Goal: Information Seeking & Learning: Learn about a topic

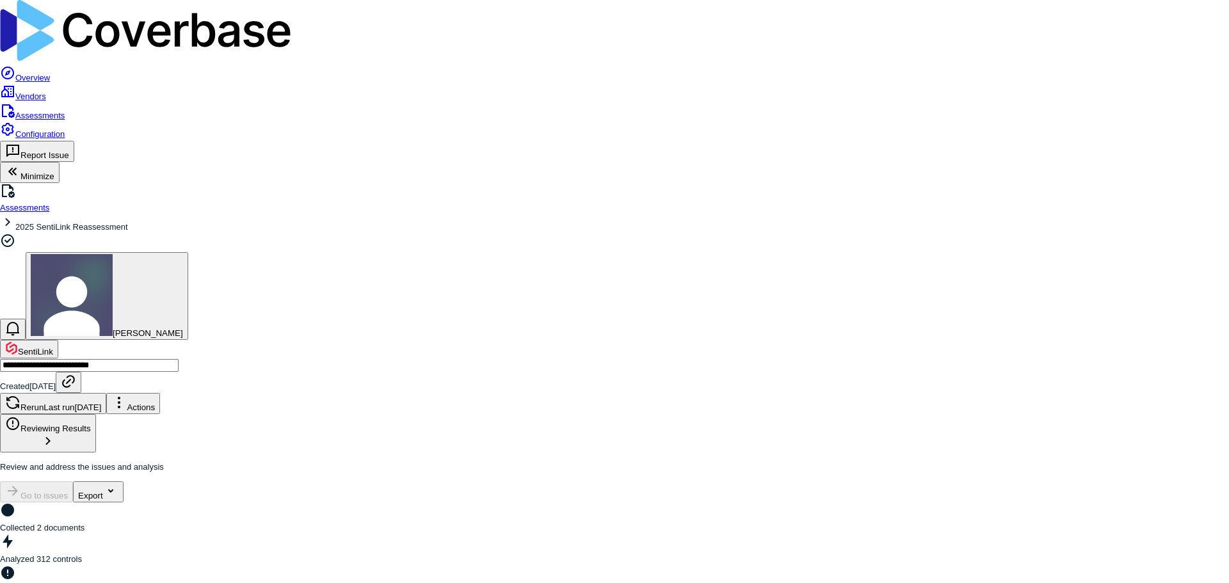
scroll to position [2985, 0]
click at [50, 73] on span "Overview" at bounding box center [32, 78] width 35 height 10
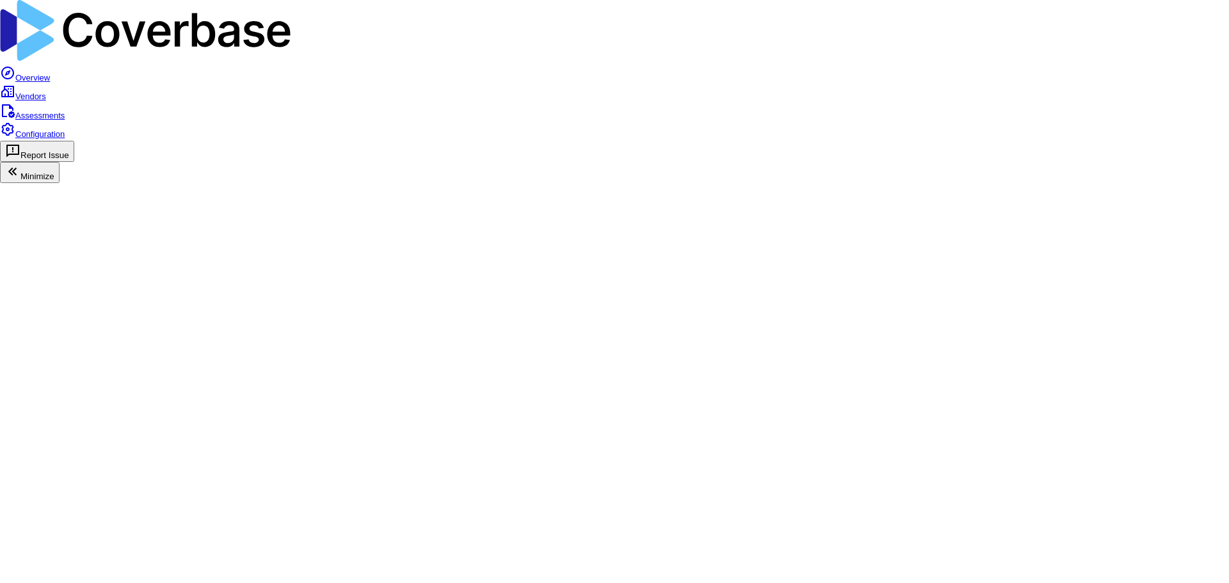
click at [65, 111] on span "Assessments" at bounding box center [39, 116] width 49 height 10
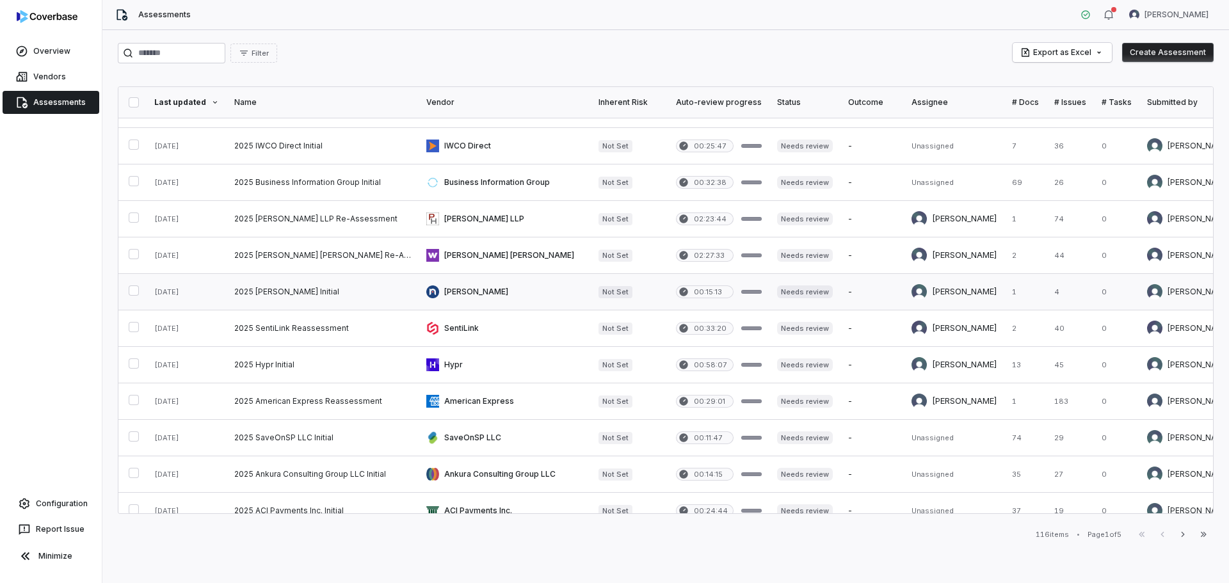
scroll to position [192, 0]
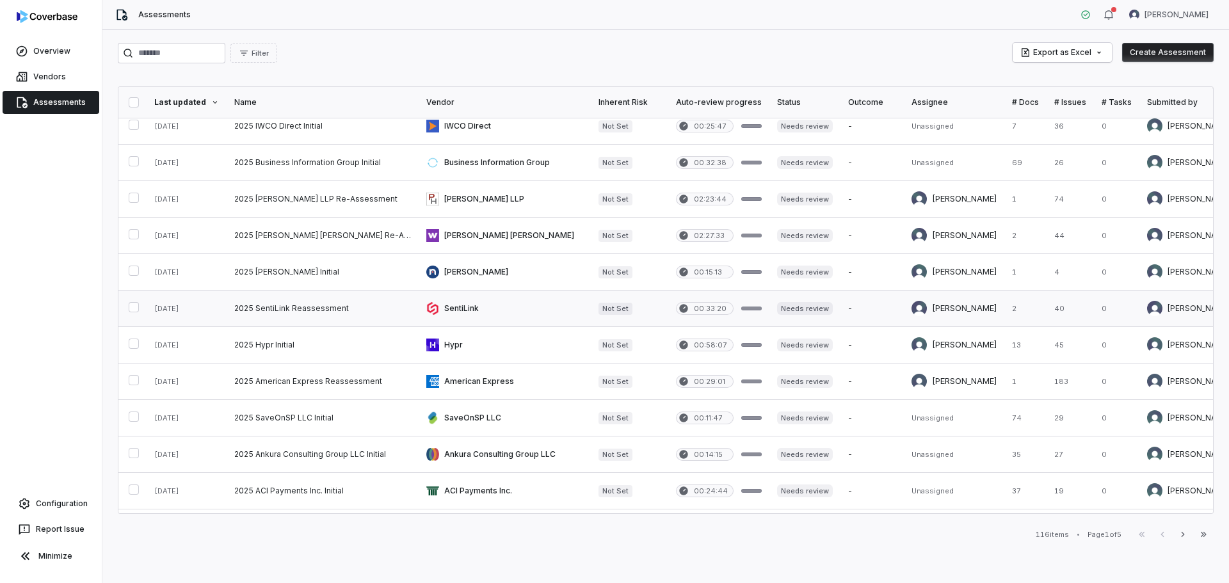
click at [272, 309] on link at bounding box center [323, 309] width 192 height 36
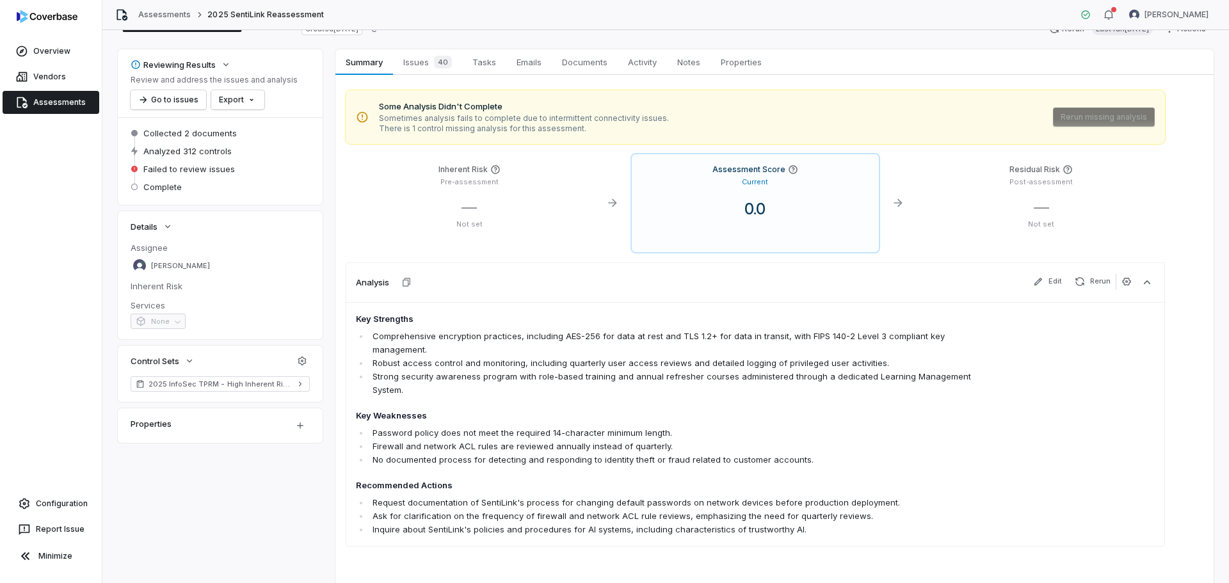
scroll to position [61, 0]
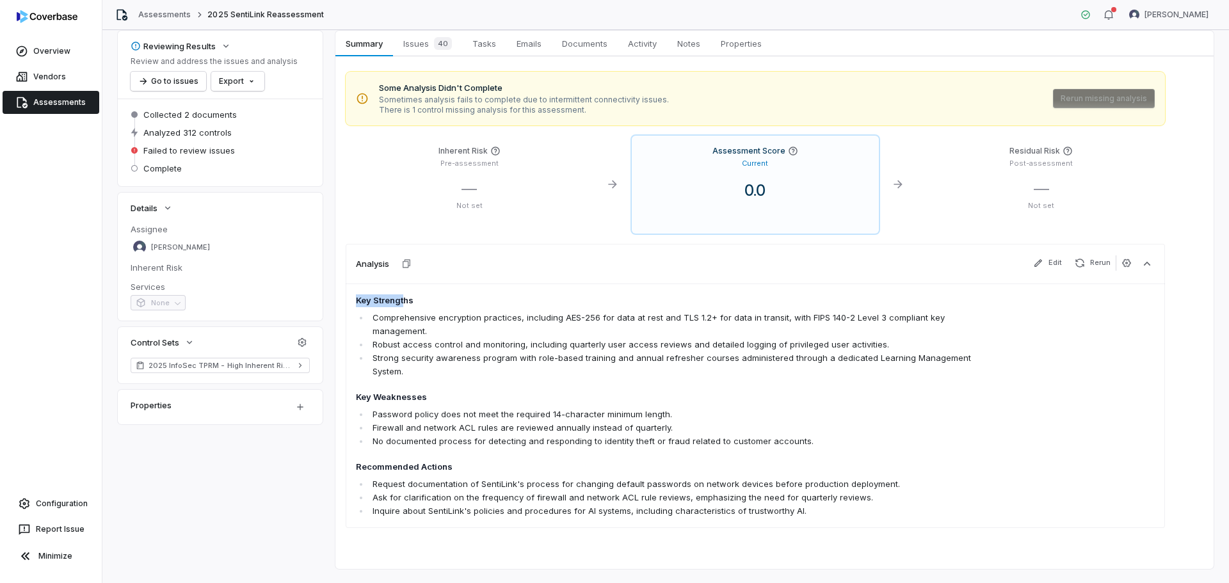
drag, startPoint x: 358, startPoint y: 297, endPoint x: 405, endPoint y: 301, distance: 46.9
click at [405, 301] on h4 "Key Strengths" at bounding box center [675, 300] width 639 height 13
click at [399, 391] on h4 "Key Weaknesses" at bounding box center [675, 397] width 639 height 13
click at [412, 45] on span "Issues 40" at bounding box center [427, 44] width 59 height 18
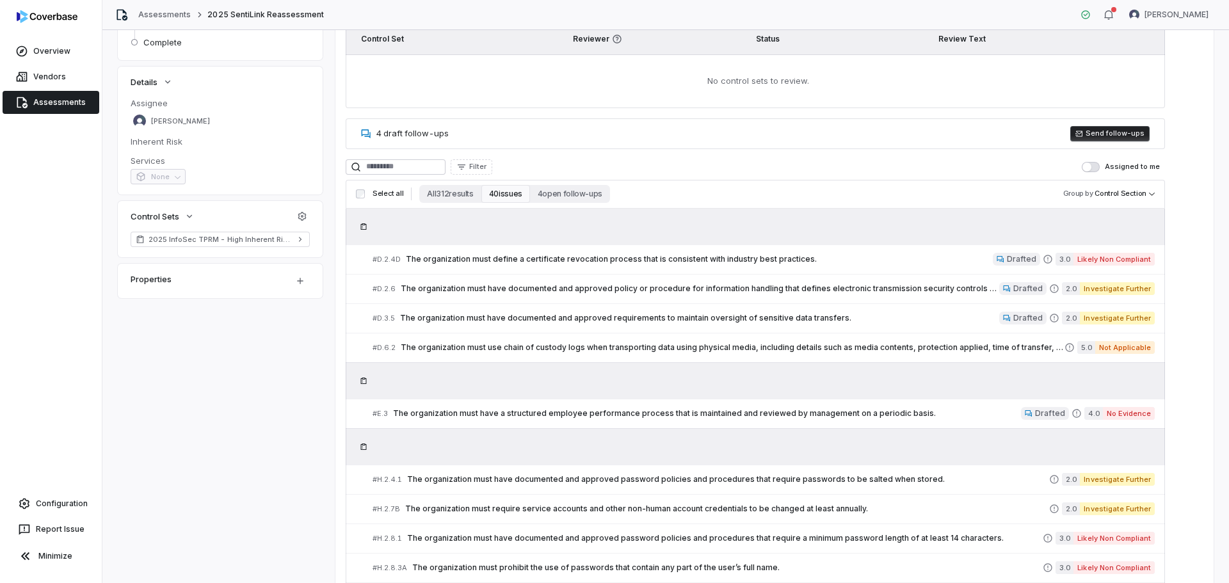
scroll to position [192, 0]
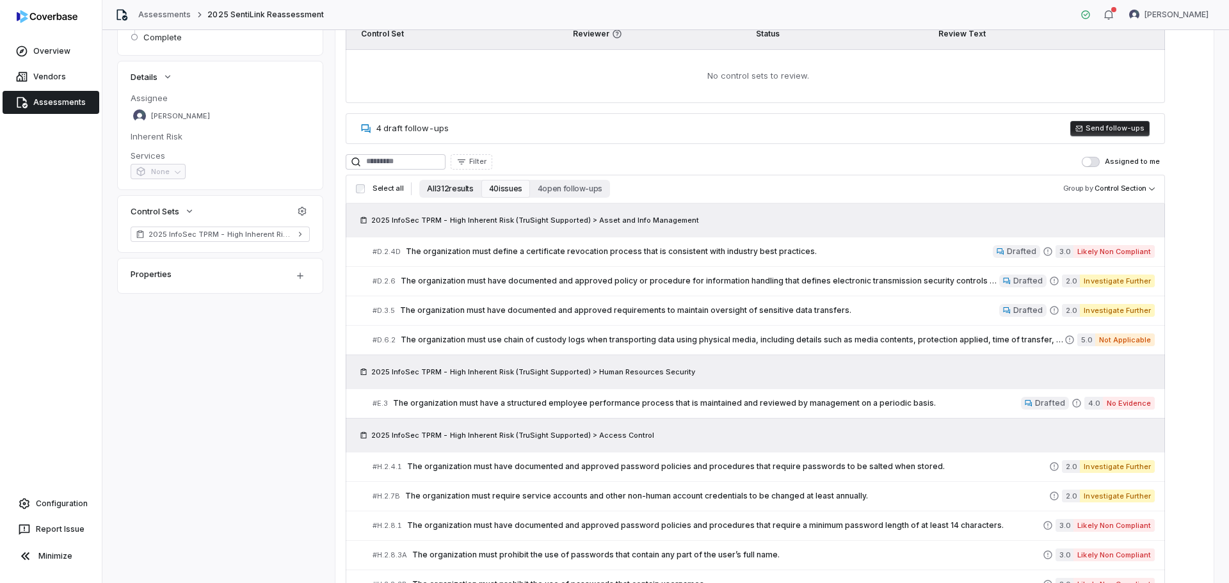
click at [452, 192] on button "All 312 results" at bounding box center [449, 189] width 61 height 18
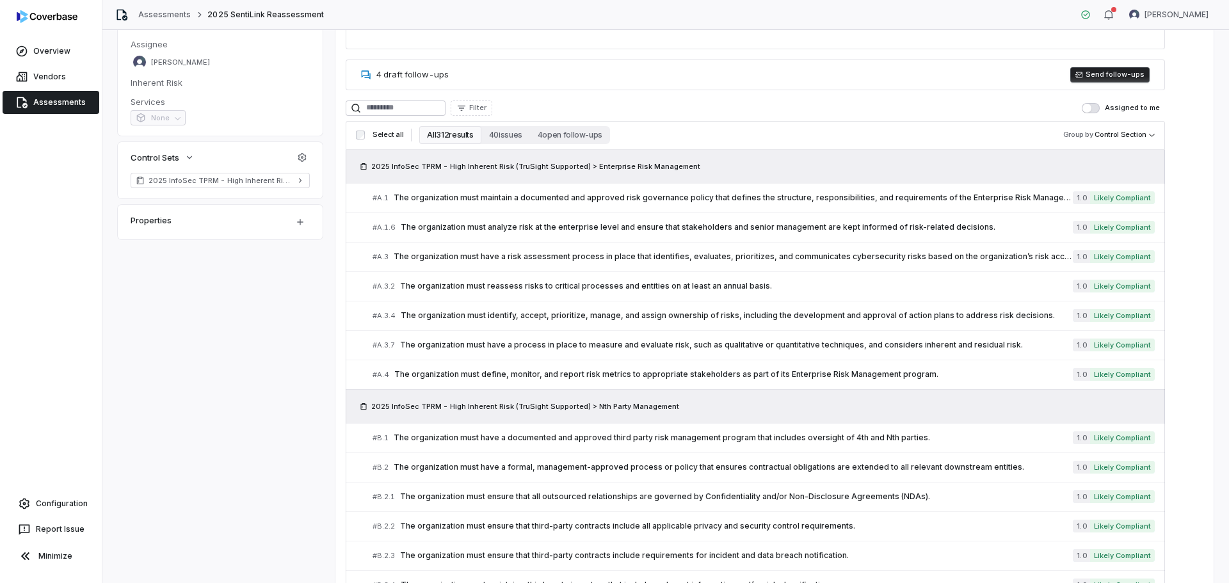
scroll to position [256, 0]
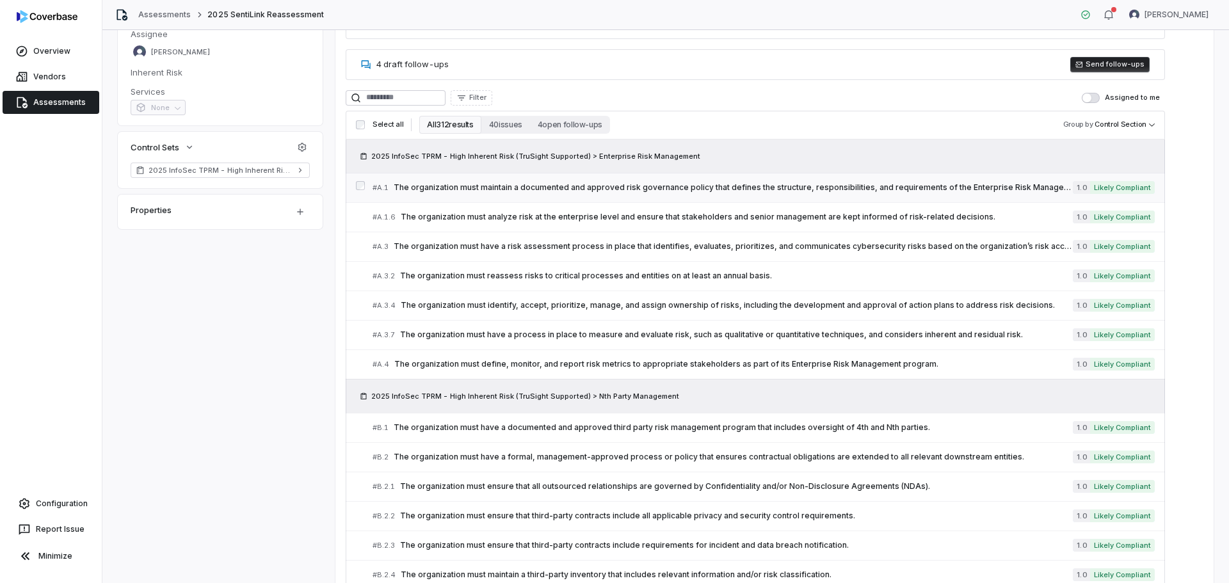
click at [563, 182] on div "# A.1 The organization must maintain a documented and approved risk governance …" at bounding box center [723, 187] width 700 height 13
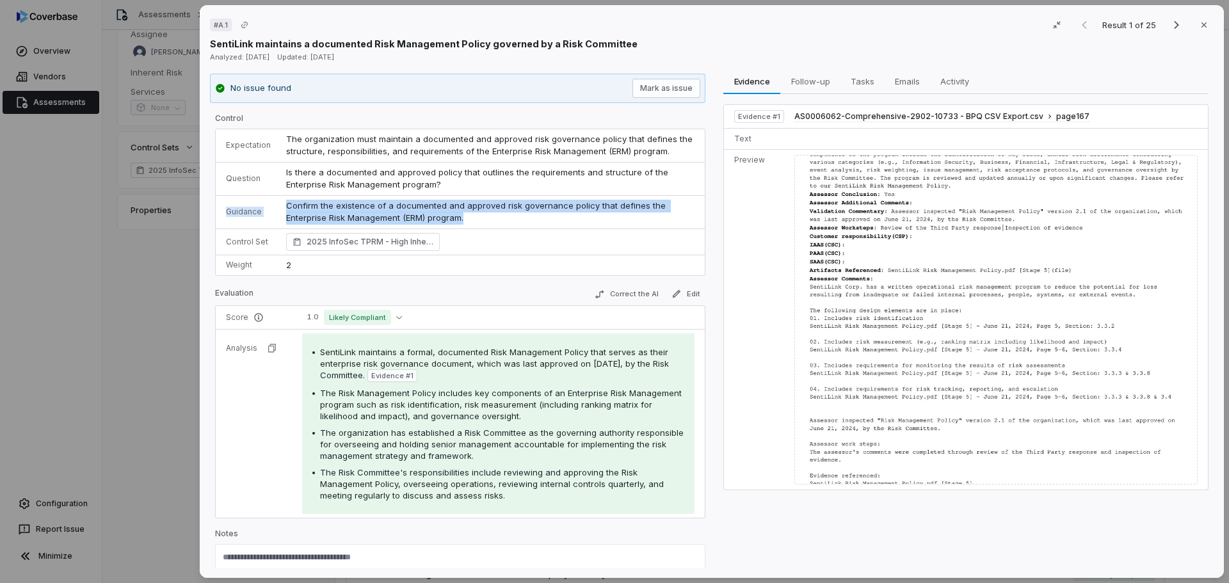
drag, startPoint x: 227, startPoint y: 209, endPoint x: 479, endPoint y: 219, distance: 251.7
click at [479, 219] on tr "Guidance Confirm the existence of a documented and approved risk governance pol…" at bounding box center [460, 211] width 489 height 33
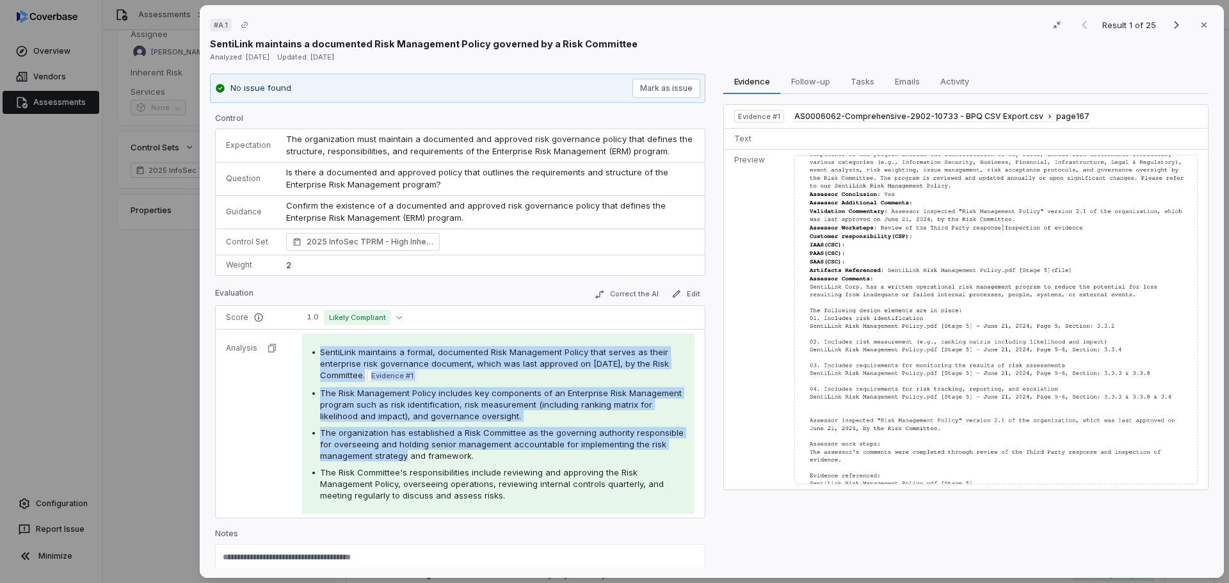
drag, startPoint x: 315, startPoint y: 353, endPoint x: 404, endPoint y: 451, distance: 131.8
click at [406, 457] on div "SentiLink maintains a formal, documented Risk Management Policy that serves as …" at bounding box center [498, 423] width 372 height 155
click at [318, 350] on div "SentiLink maintains a formal, documented Risk Management Policy that serves as …" at bounding box center [498, 364] width 372 height 36
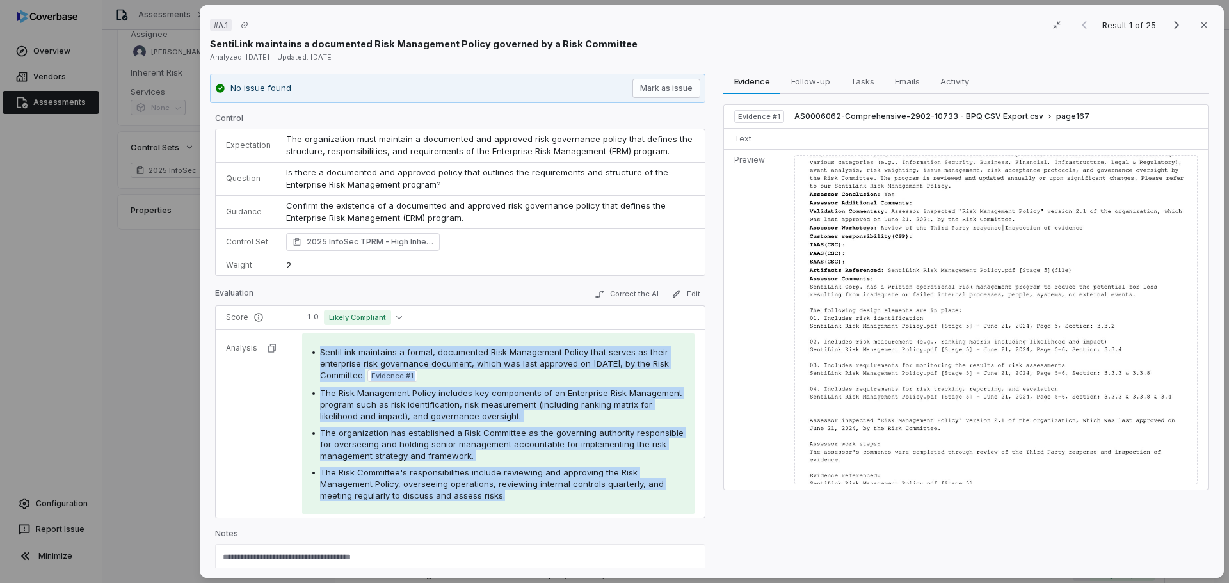
drag, startPoint x: 318, startPoint y: 350, endPoint x: 508, endPoint y: 493, distance: 237.7
click at [507, 494] on div "SentiLink maintains a formal, documented Risk Management Policy that serves as …" at bounding box center [498, 423] width 372 height 155
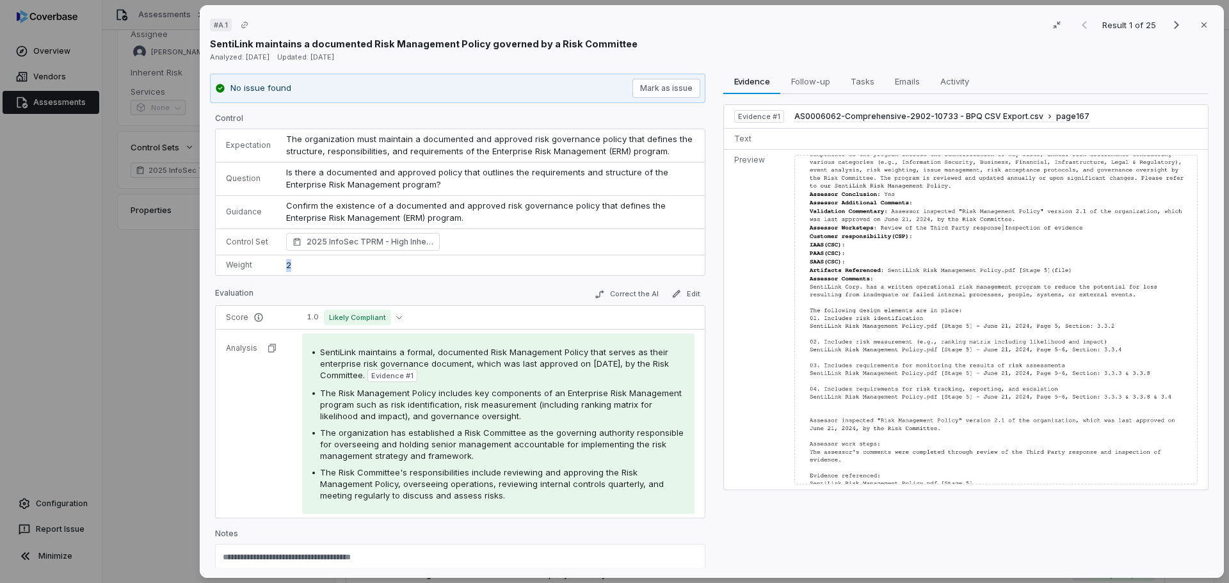
drag, startPoint x: 303, startPoint y: 264, endPoint x: 268, endPoint y: 265, distance: 35.2
click at [268, 265] on tr "Weight 2" at bounding box center [460, 265] width 489 height 20
click at [598, 294] on button "Correct the AI" at bounding box center [627, 294] width 74 height 15
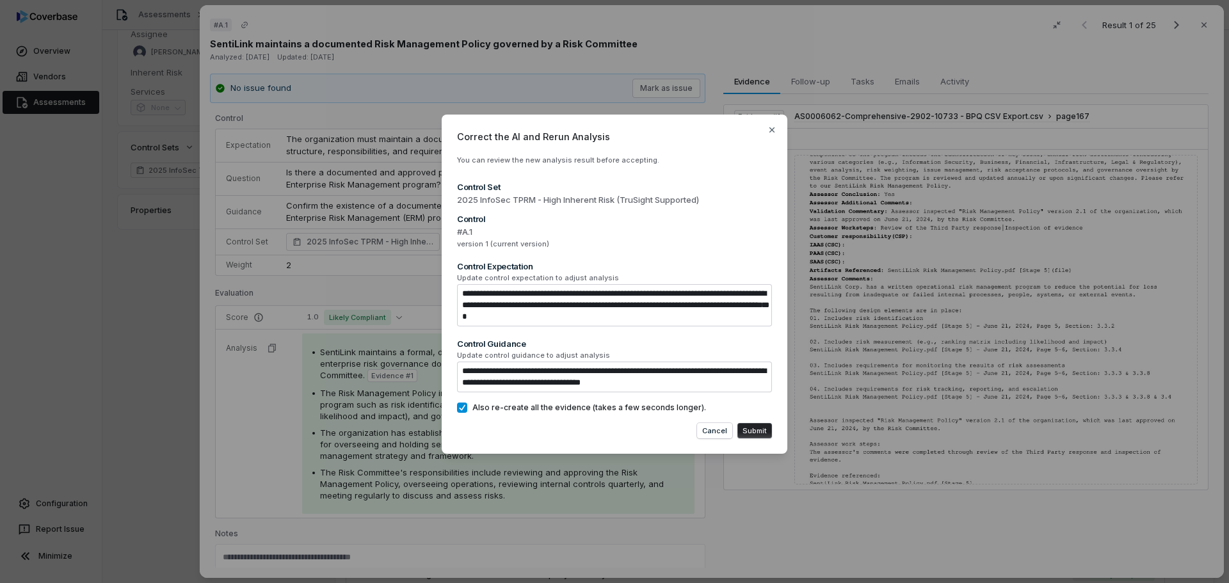
click at [757, 433] on button "Submit" at bounding box center [754, 430] width 35 height 15
type textarea "*"
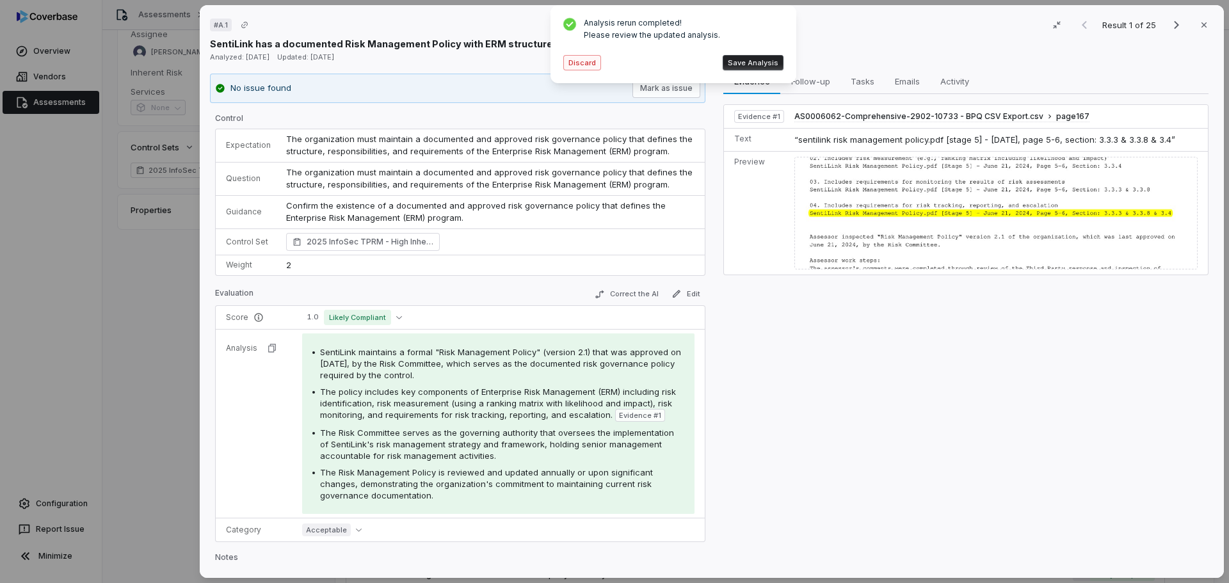
click at [588, 62] on button "Discard" at bounding box center [582, 62] width 38 height 15
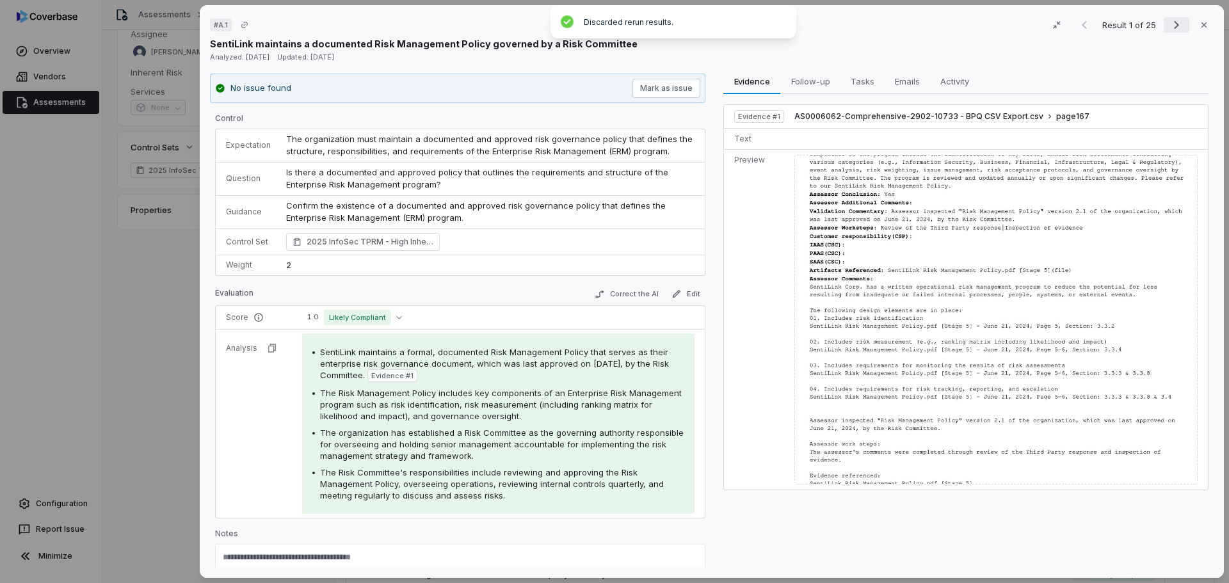
click at [1169, 17] on icon "Next result" at bounding box center [1176, 24] width 15 height 15
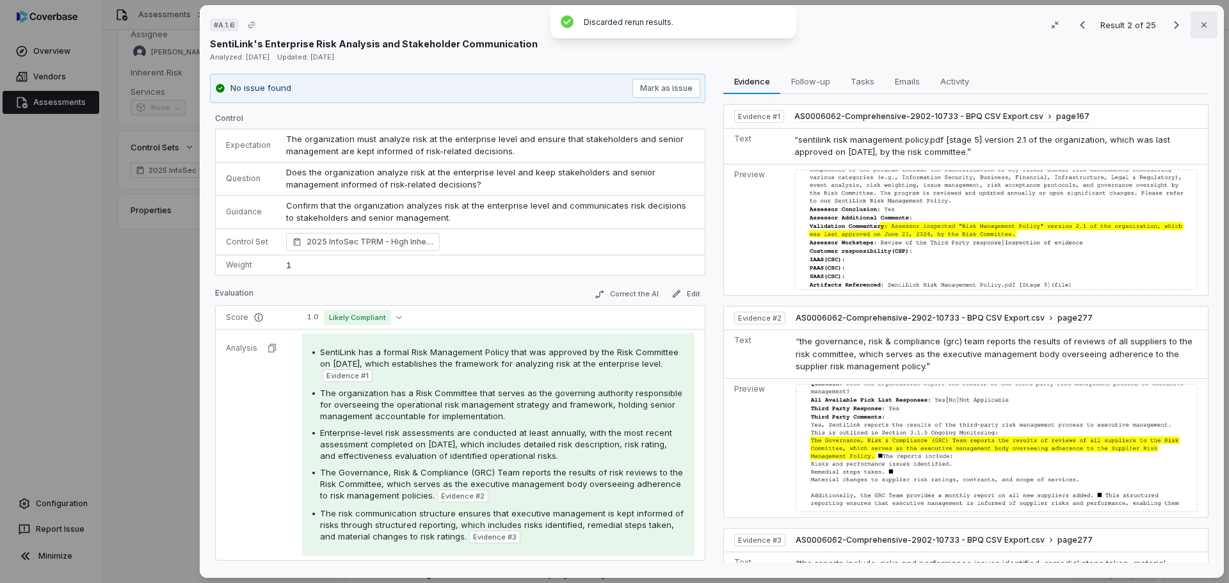
click at [1201, 24] on icon "button" at bounding box center [1204, 25] width 10 height 10
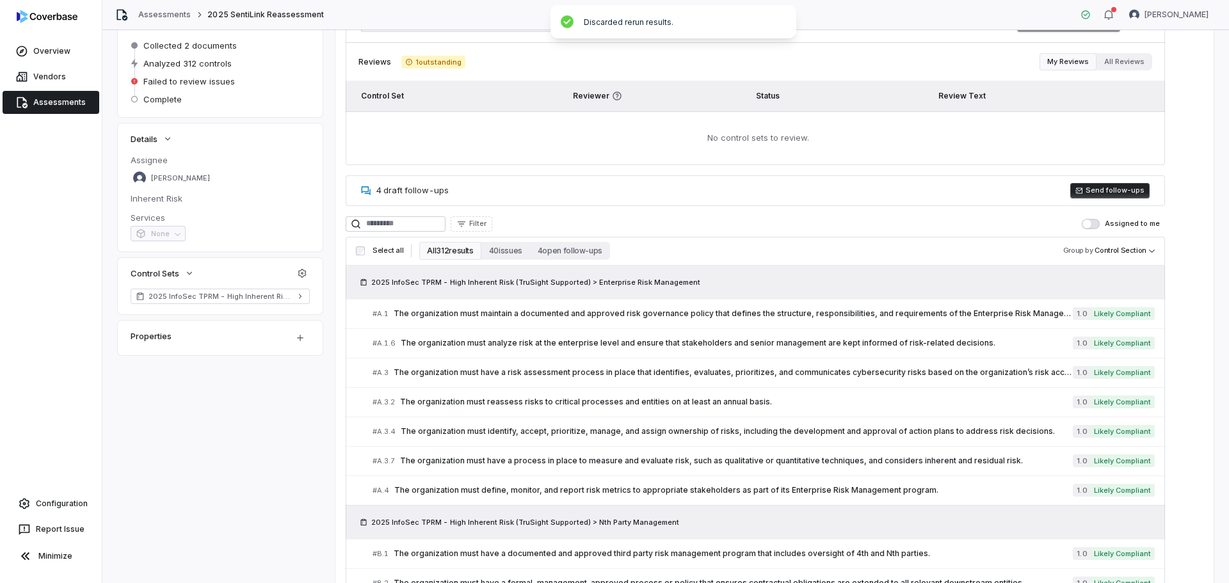
scroll to position [72, 0]
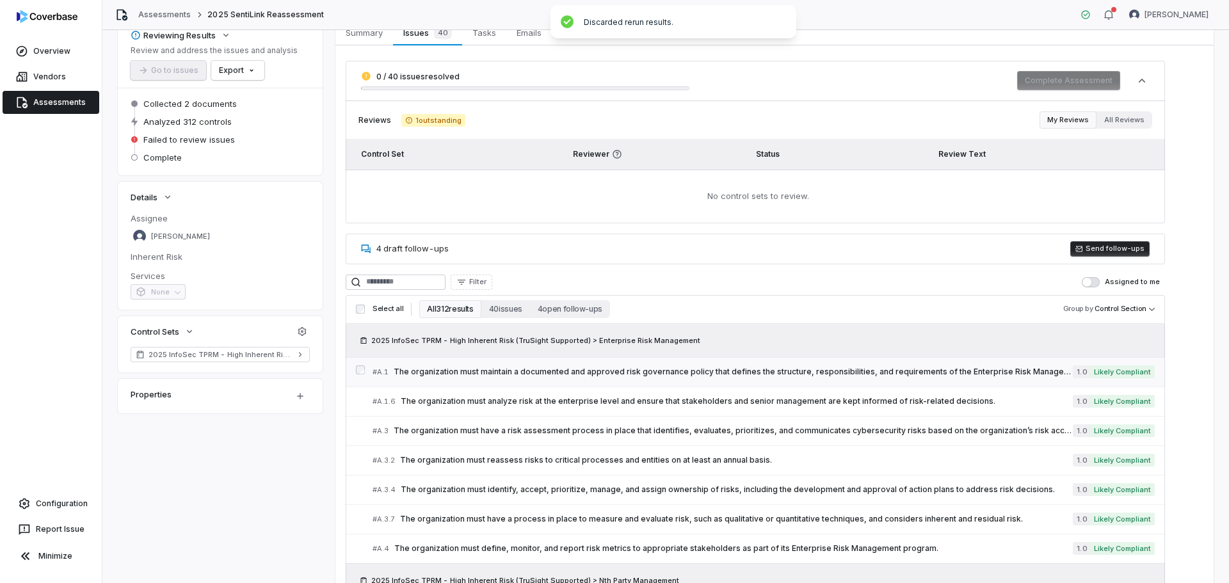
click at [668, 369] on span "The organization must maintain a documented and approved risk governance policy…" at bounding box center [733, 372] width 679 height 10
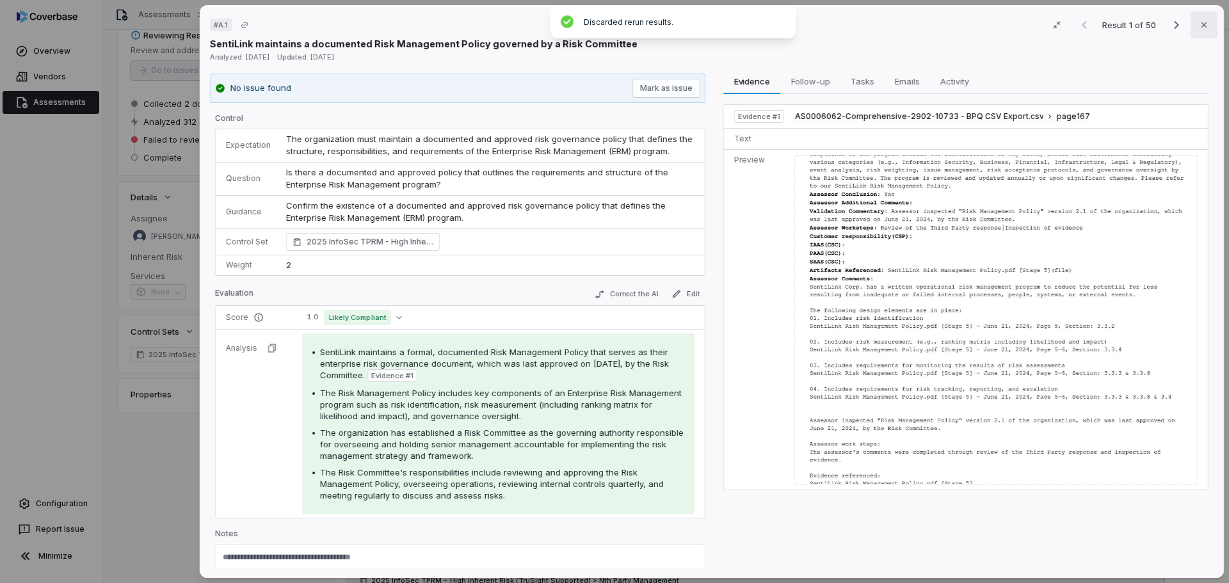
click at [1201, 24] on icon "button" at bounding box center [1203, 24] width 5 height 5
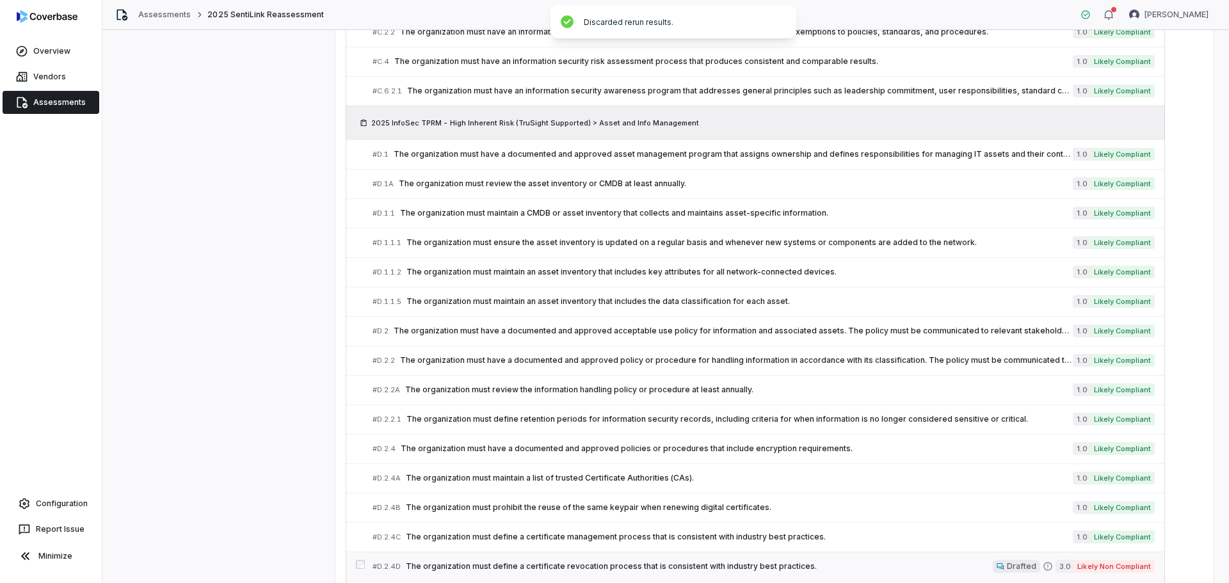
scroll to position [1288, 0]
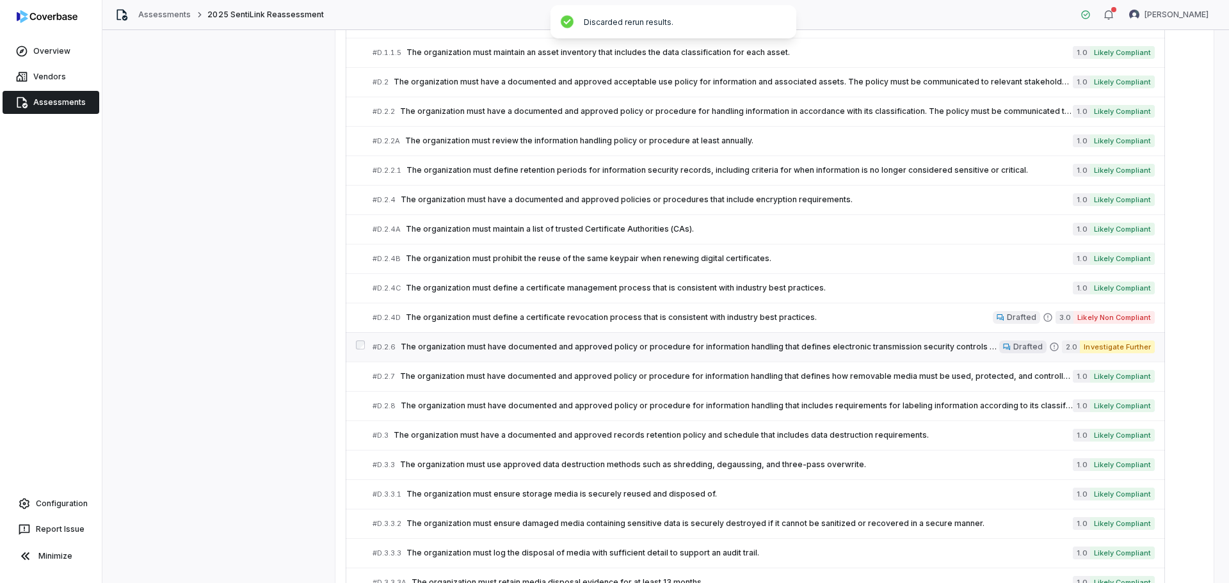
click at [725, 345] on span "The organization must have documented and approved policy or procedure for info…" at bounding box center [700, 347] width 598 height 10
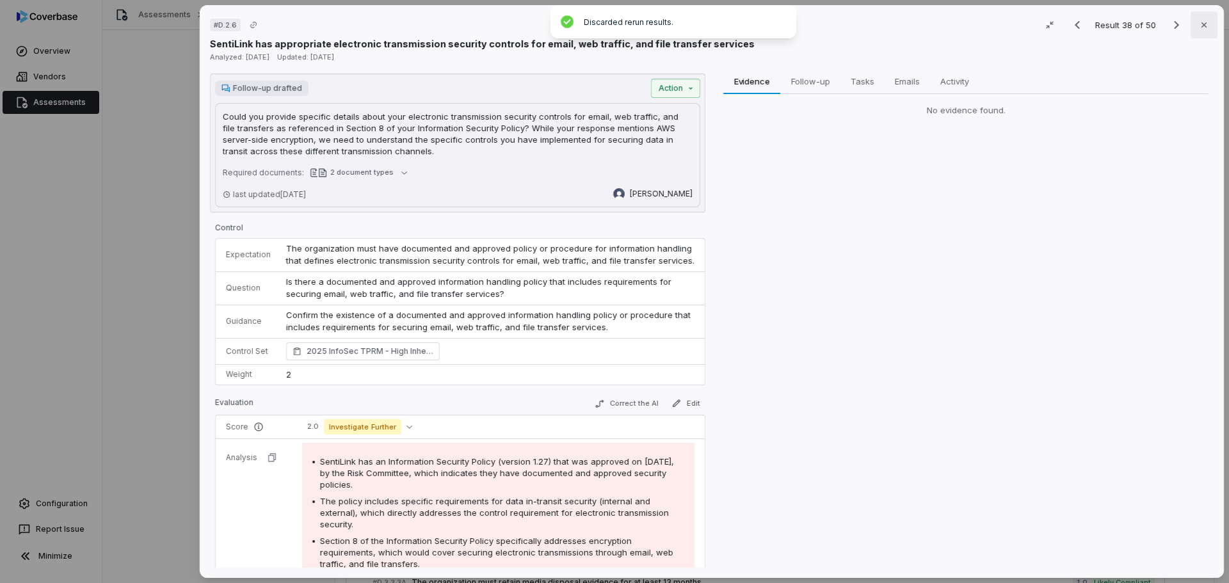
click at [1199, 28] on icon "button" at bounding box center [1204, 25] width 10 height 10
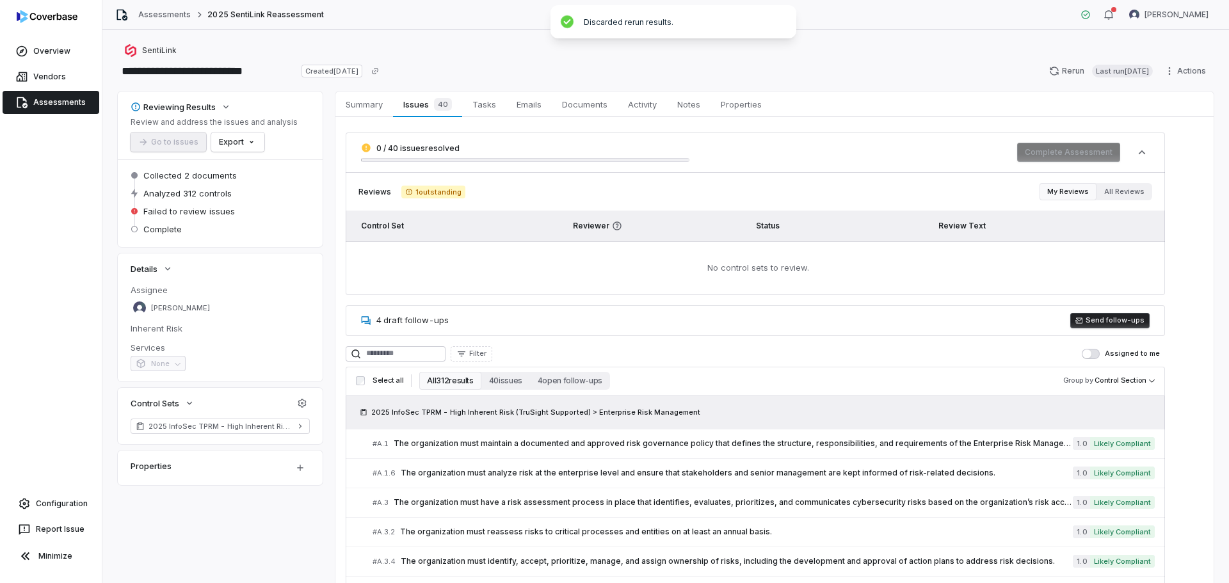
click at [766, 61] on div "**********" at bounding box center [666, 71] width 1096 height 20
